Goal: Navigation & Orientation: Find specific page/section

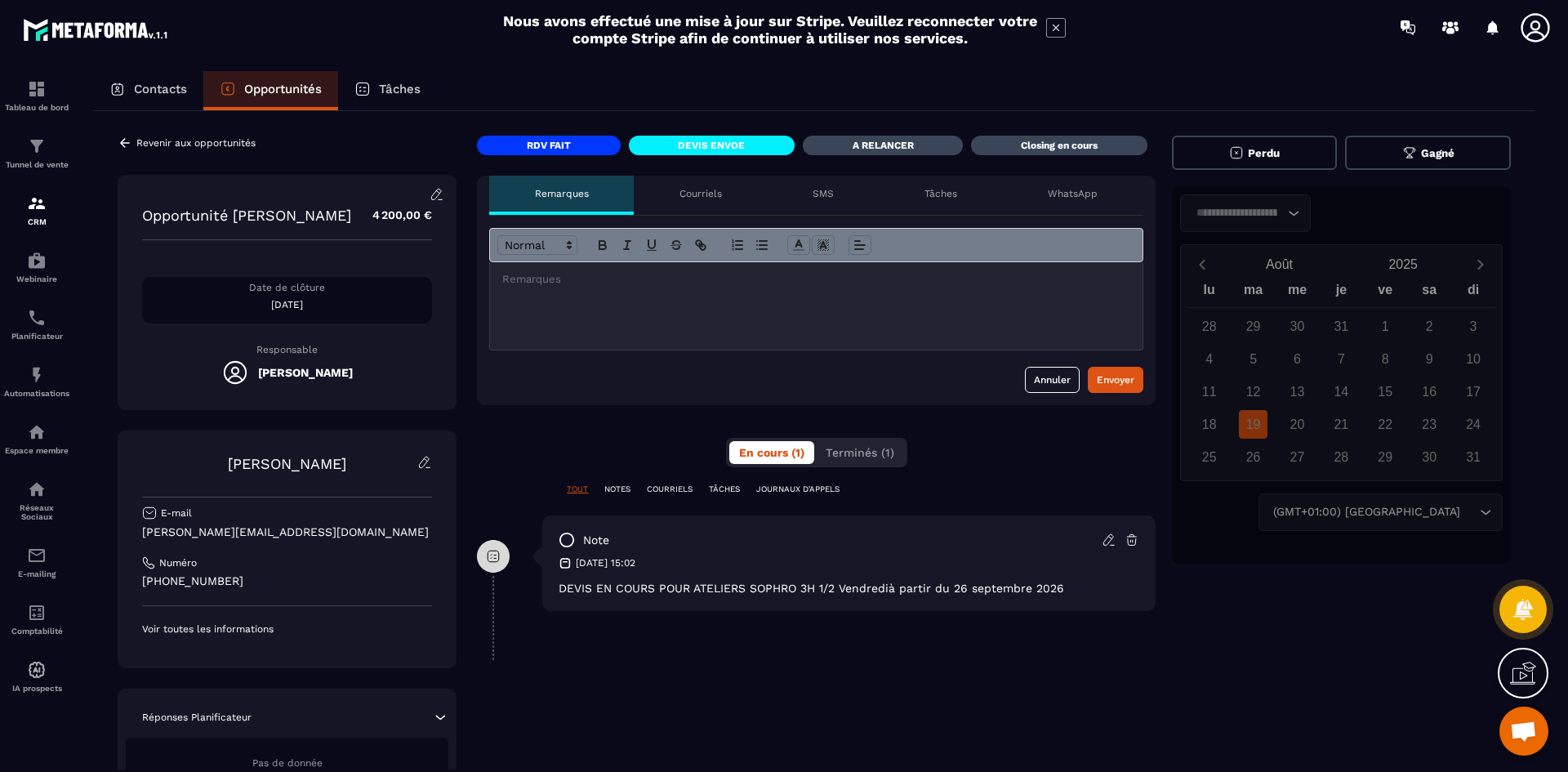
click at [673, 188] on div "Courriels" at bounding box center [699, 195] width 133 height 39
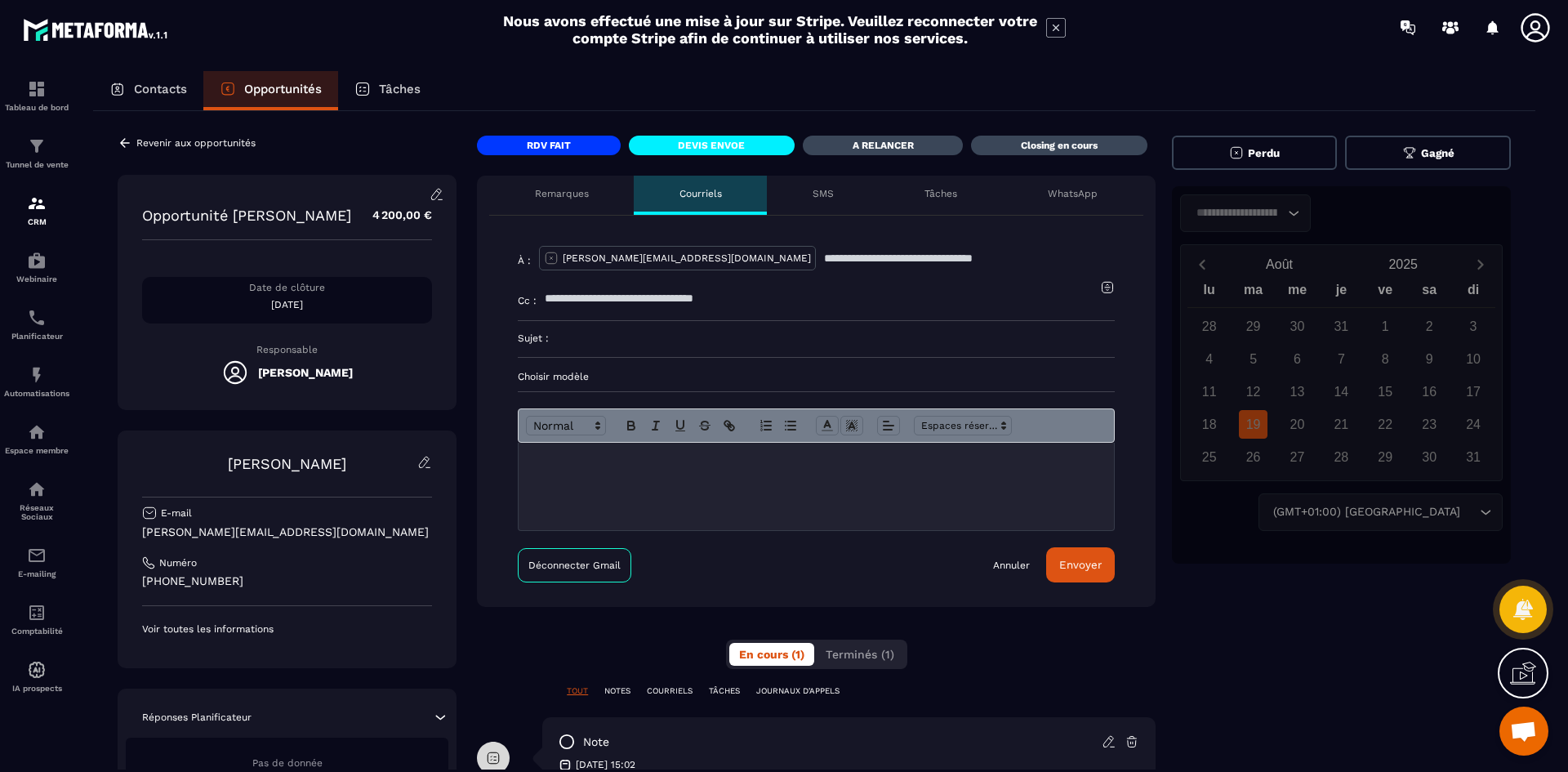
click at [160, 89] on p "Contacts" at bounding box center [161, 89] width 53 height 15
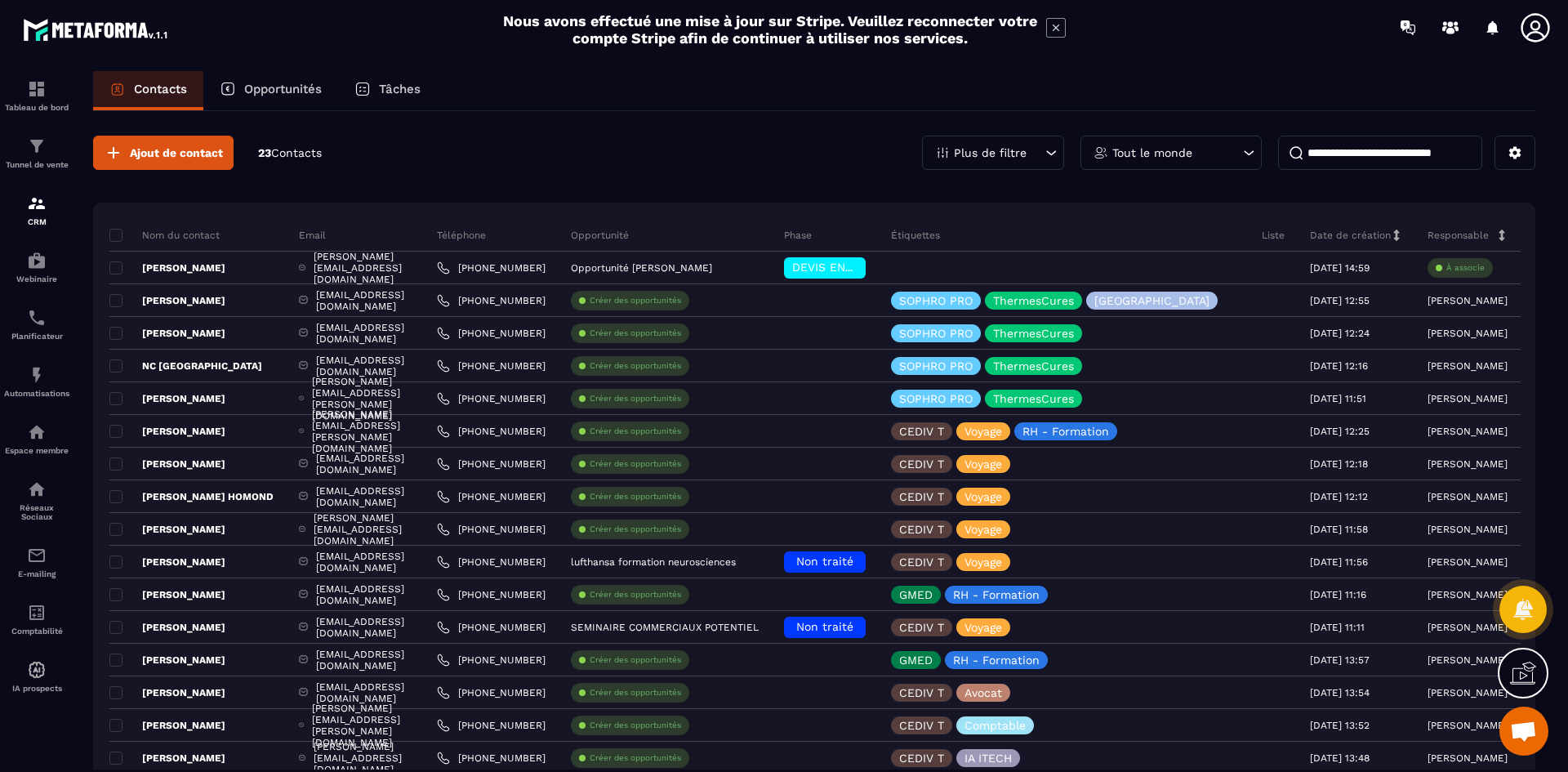
click at [258, 92] on p "Opportunités" at bounding box center [283, 89] width 78 height 15
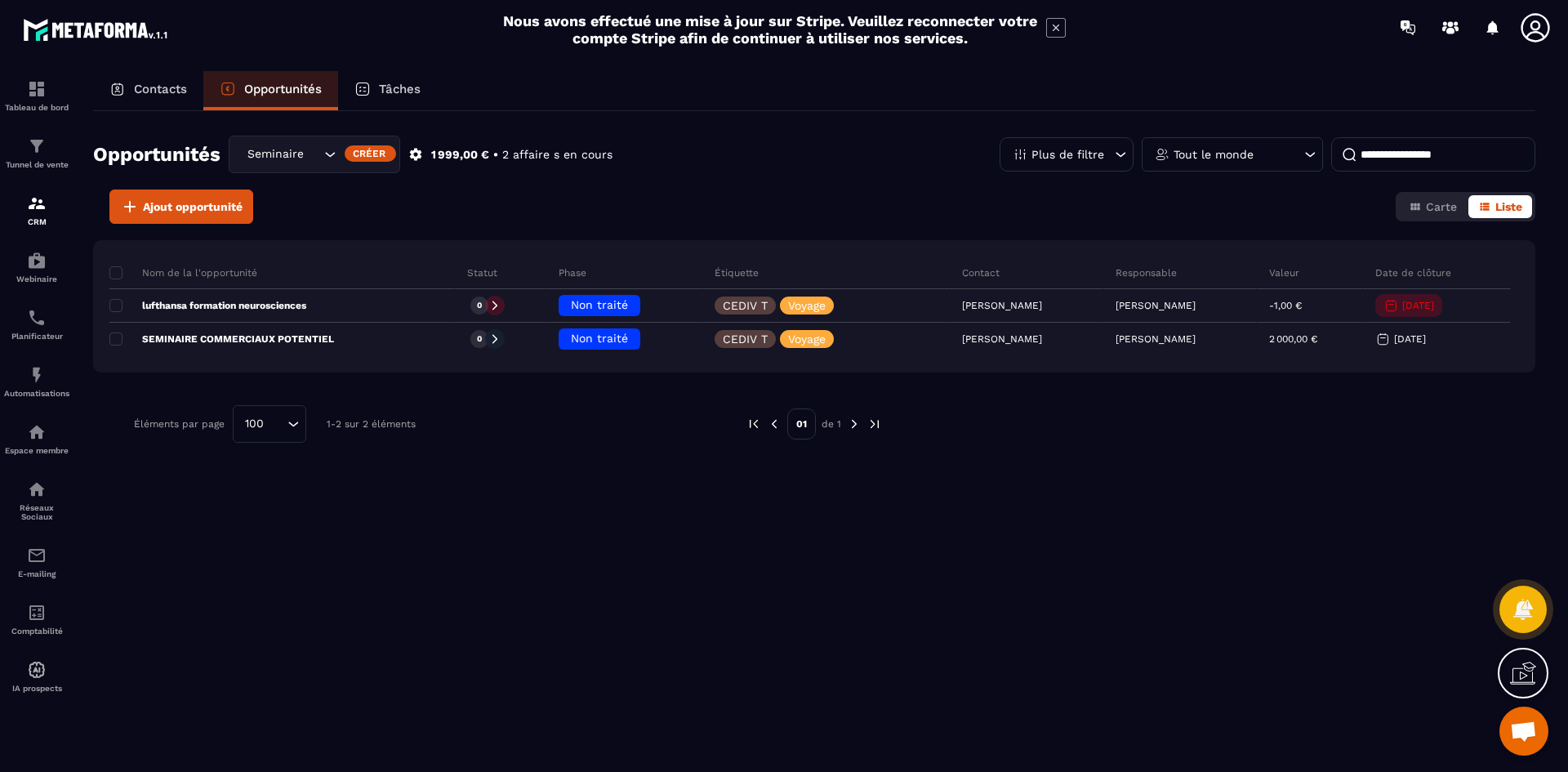
click at [149, 94] on p "Contacts" at bounding box center [161, 89] width 53 height 15
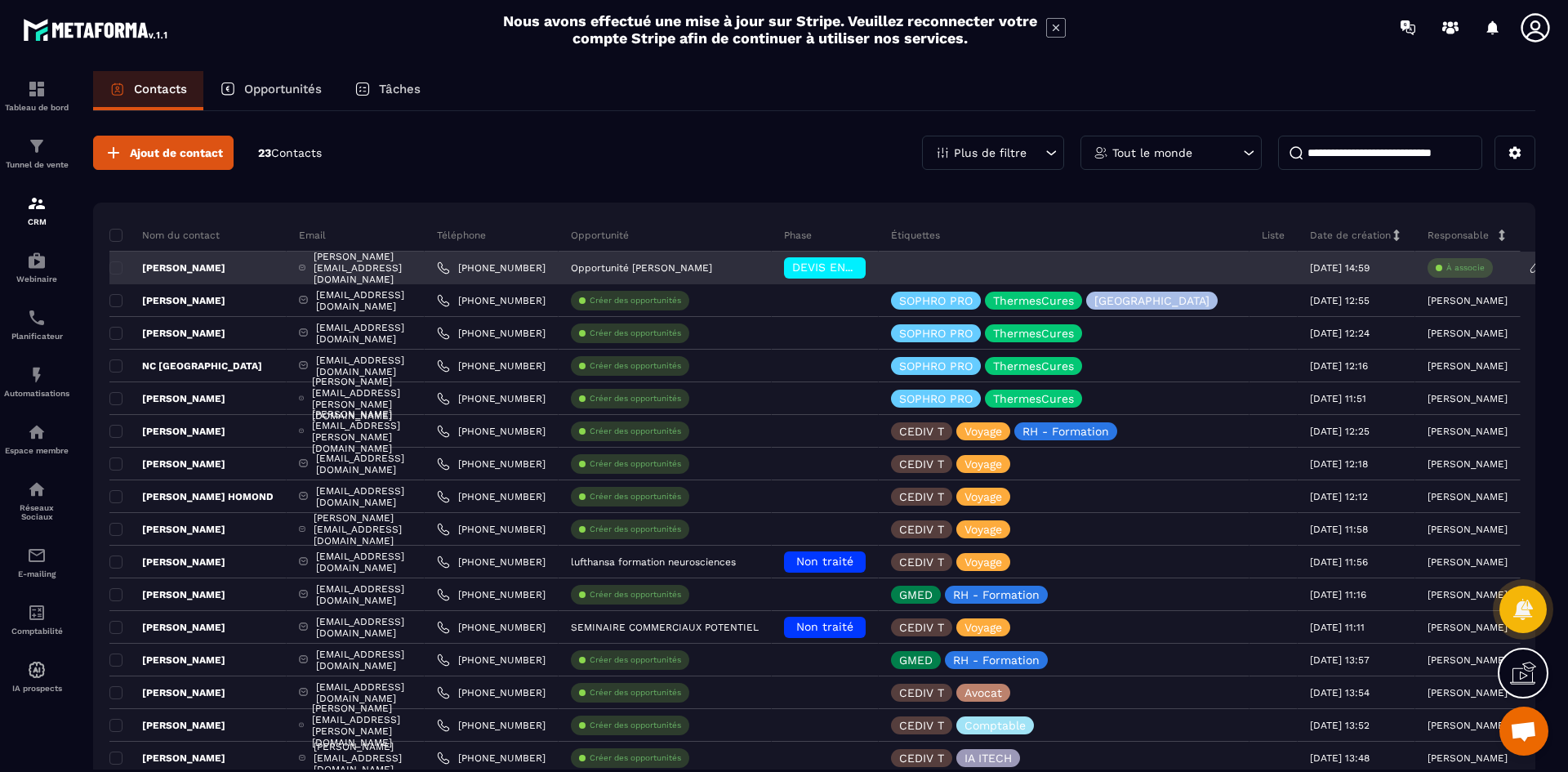
click at [159, 274] on div "[PERSON_NAME]" at bounding box center [198, 267] width 177 height 33
